Goal: Information Seeking & Learning: Learn about a topic

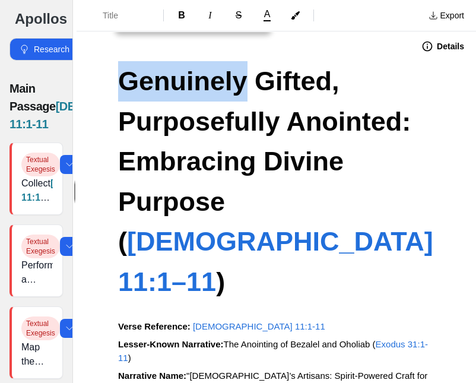
scroll to position [24, 0]
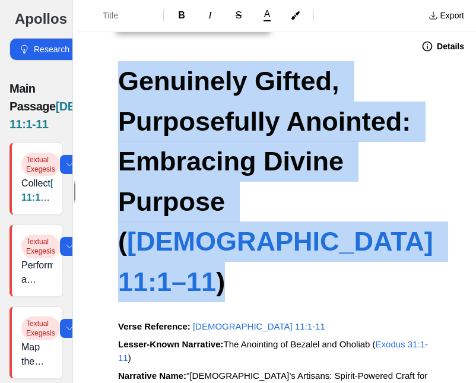
copy h1 "Genuinely Gifted, Purposefully Anointed: Embracing Divine Purpose ( [DEMOGRAPHI…"
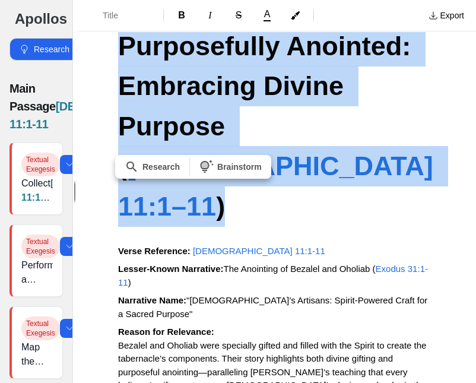
scroll to position [84, 0]
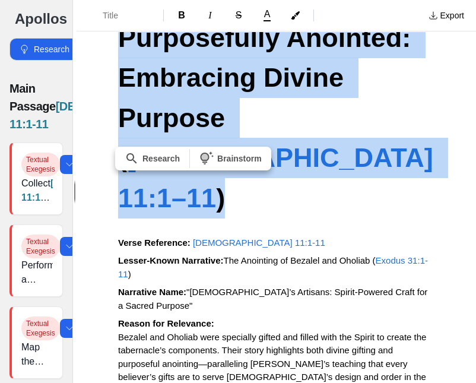
click at [243, 218] on p at bounding box center [276, 225] width 316 height 14
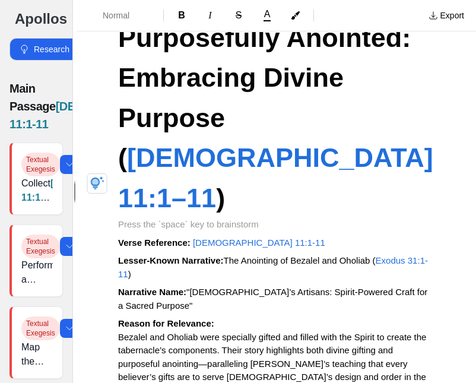
click at [215, 218] on p at bounding box center [276, 225] width 316 height 14
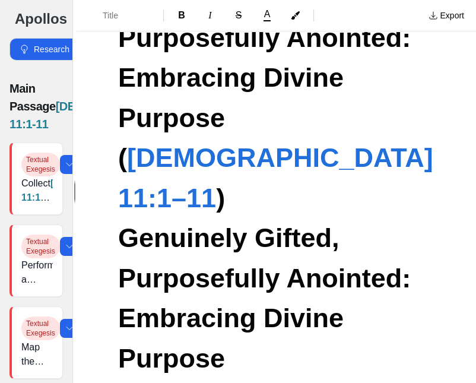
scroll to position [82, 0]
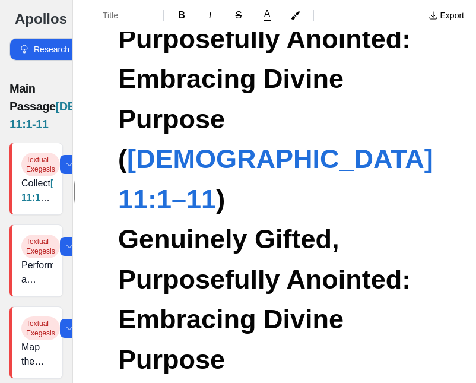
click at [204, 224] on span "Genuinely Gifted, Purposefully Anointed: Embracing Divine Purpose (" at bounding box center [268, 319] width 300 height 190
click at [224, 224] on span "Genuinely Gifted, Purposefully Anointed: Embracing Divine Purpose (" at bounding box center [268, 319] width 300 height 190
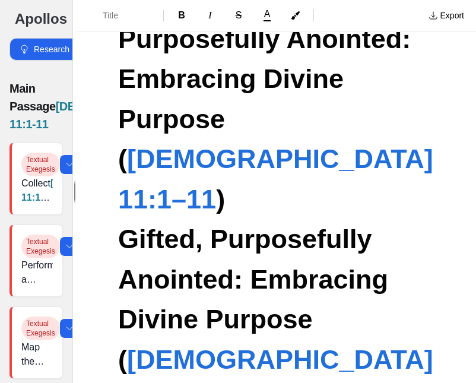
click at [185, 224] on span "Gifted, Purposefully Anointed: Embracing Divine Purpose (" at bounding box center [257, 299] width 278 height 151
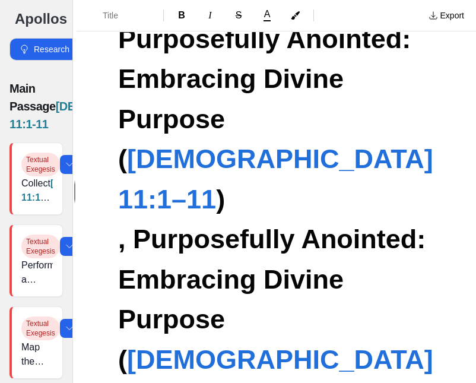
click at [133, 224] on span ", Purposefully Anointed: Embracing Divine Purpose (" at bounding box center [275, 299] width 315 height 151
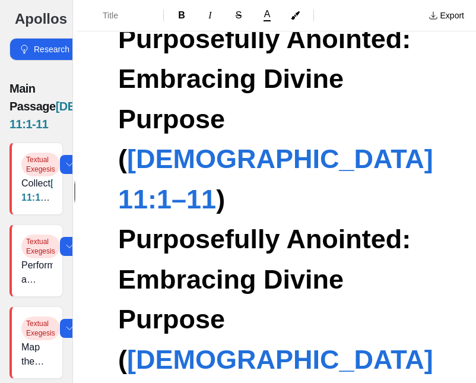
click at [243, 224] on span "Purposefully Anointed: Embracing Divine Purpose (" at bounding box center [268, 299] width 300 height 151
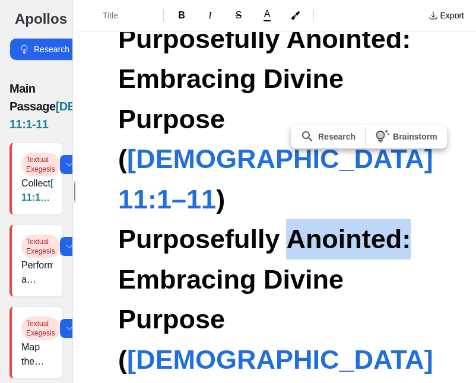
paste div
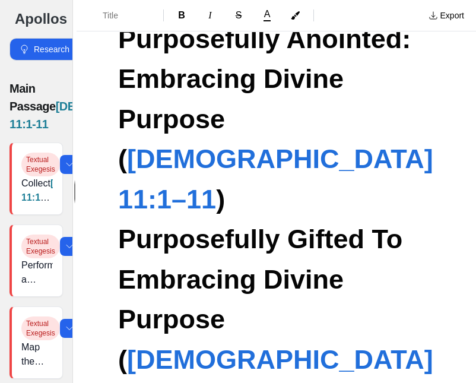
click at [234, 224] on span "Purposefully Gifted To Embracing Divine Purpose (" at bounding box center [264, 299] width 292 height 151
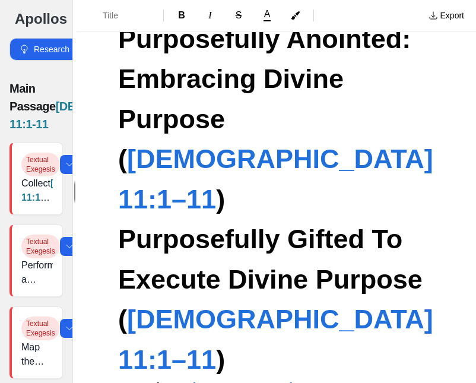
click at [178, 224] on span "Purposefully Gifted To Execute Divine Purpose (" at bounding box center [273, 279] width 311 height 110
click at [177, 224] on span "Purposefully Gifted To Execute Divine Purpose (" at bounding box center [273, 279] width 311 height 110
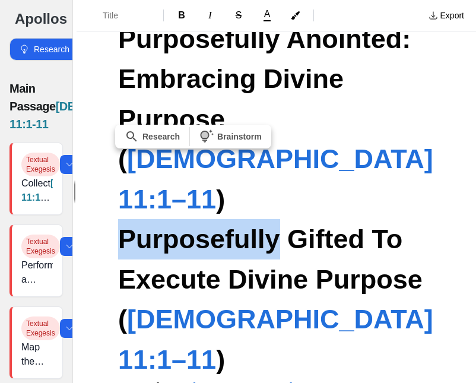
click at [243, 224] on span "Purposefully Gifted To Execute Divine Purpose (" at bounding box center [273, 279] width 311 height 110
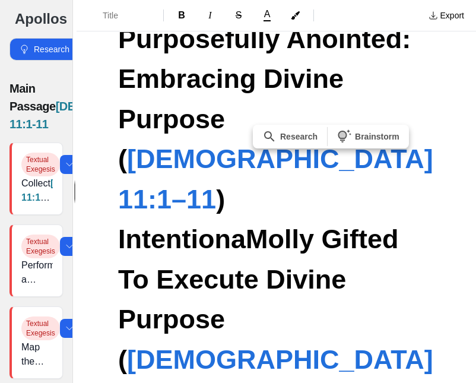
click at [243, 224] on span "IntentionaMolly Gifted To Execute Divine Purpose (" at bounding box center [262, 299] width 288 height 151
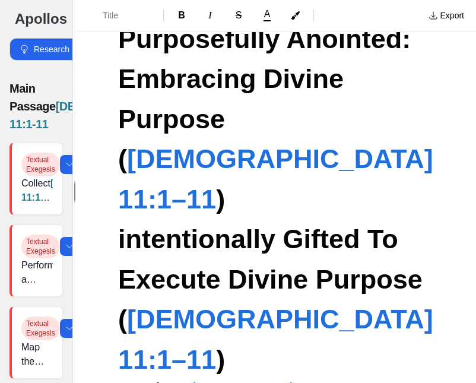
click at [123, 224] on span "intentionally Gifted To Execute Divine Purpose (" at bounding box center [273, 279] width 311 height 110
click at [151, 224] on span "Intentionally Gifted To Execute Divine Purpose (" at bounding box center [273, 279] width 311 height 110
click at [179, 224] on span "Intentionally Gifted To Execute Divine Purpose (" at bounding box center [273, 279] width 311 height 110
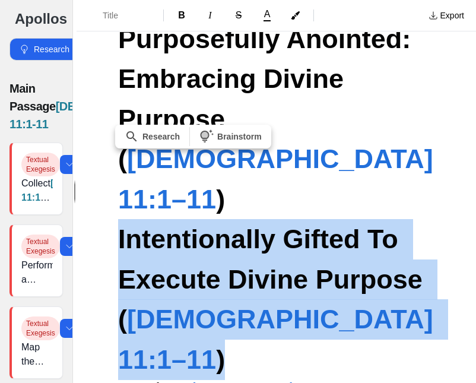
copy h1 "Intentionally Gifted To Execute Divine Purpose ( [DEMOGRAPHIC_DATA] 11:1–11 )"
